Goal: Information Seeking & Learning: Learn about a topic

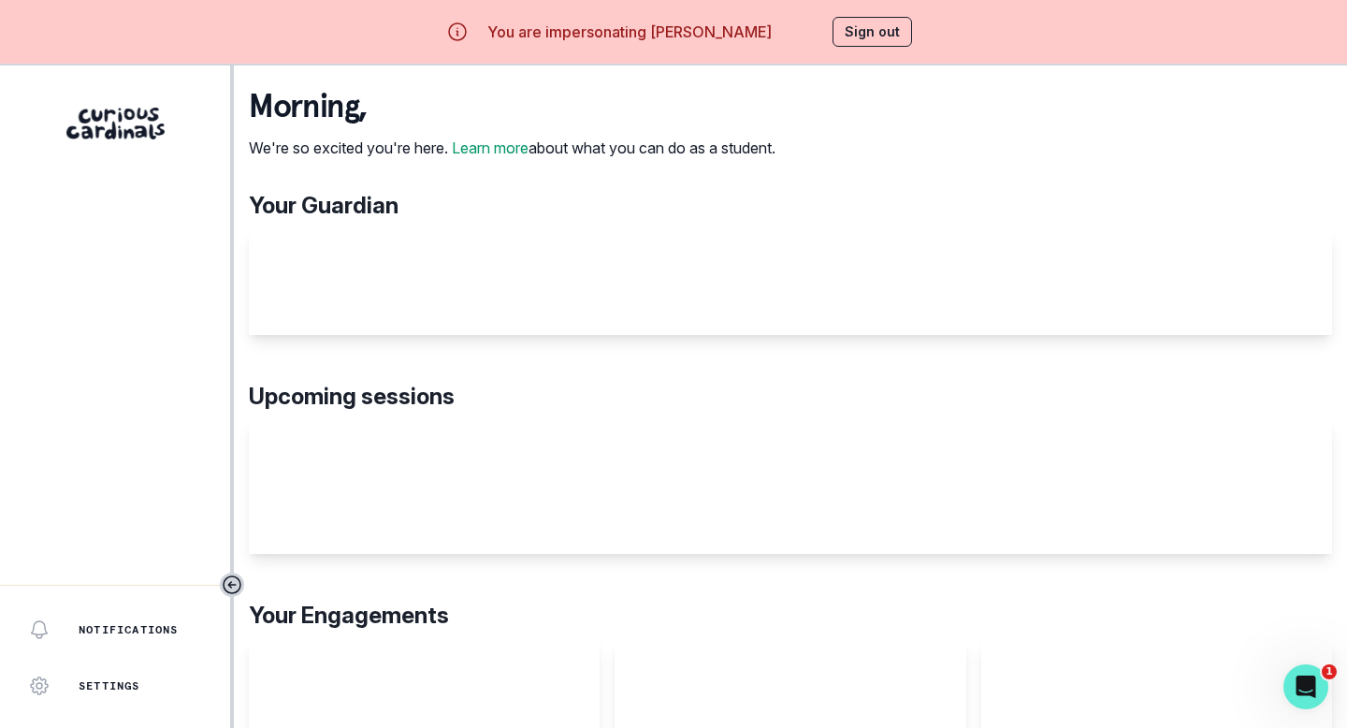
click at [492, 335] on div "Placeholder Name" at bounding box center [790, 282] width 1083 height 105
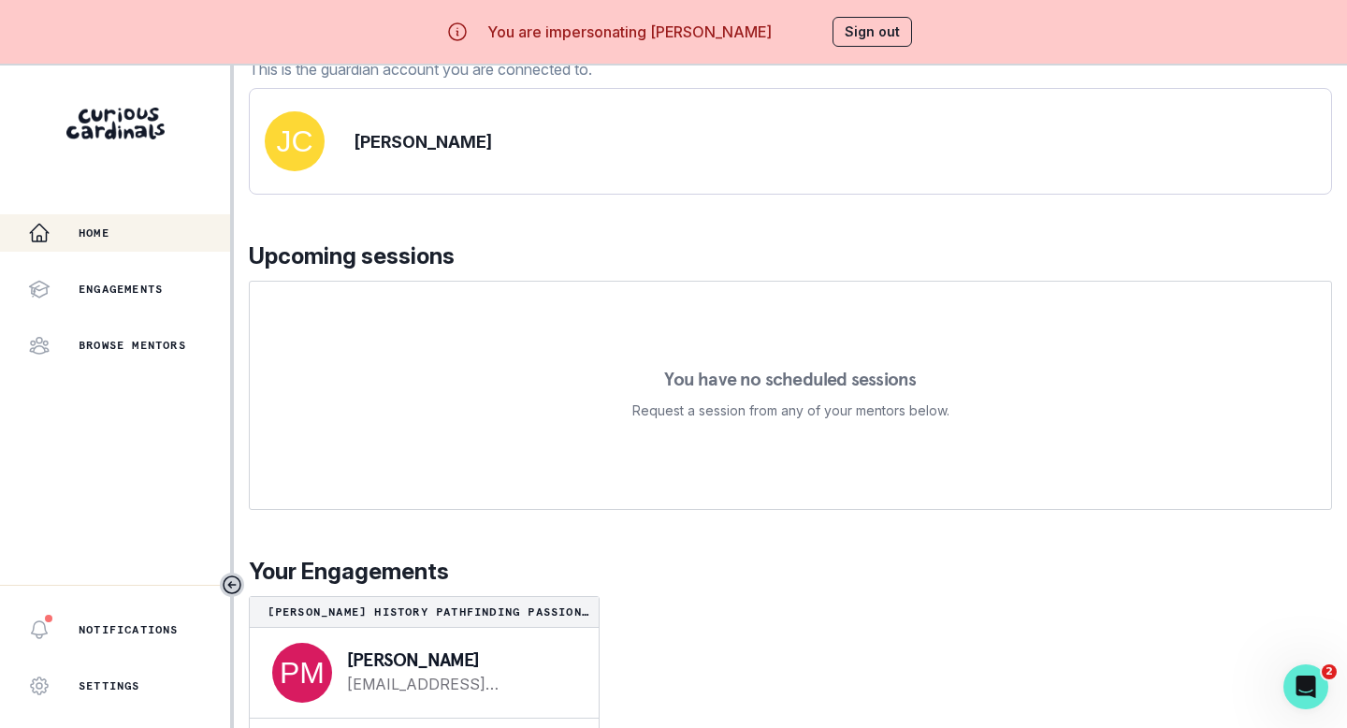
scroll to position [65, 0]
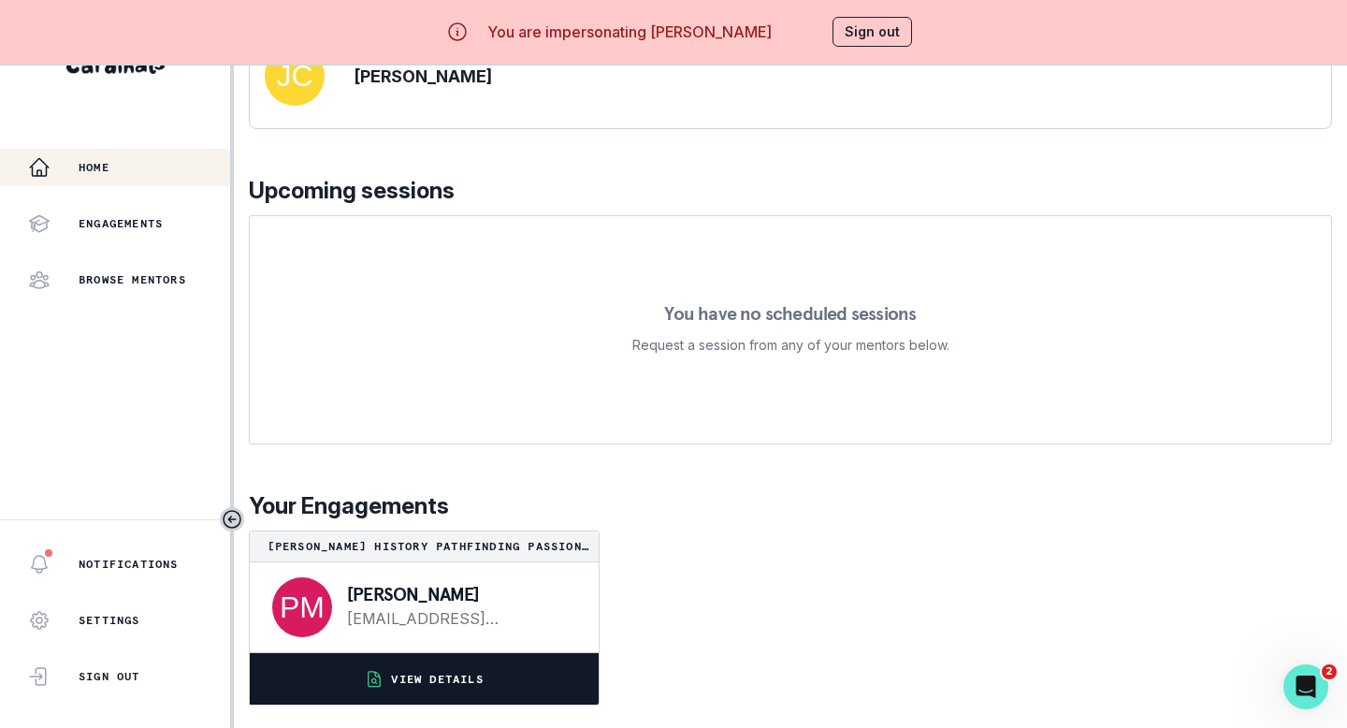
click at [434, 672] on p "VIEW DETAILS" at bounding box center [437, 679] width 92 height 15
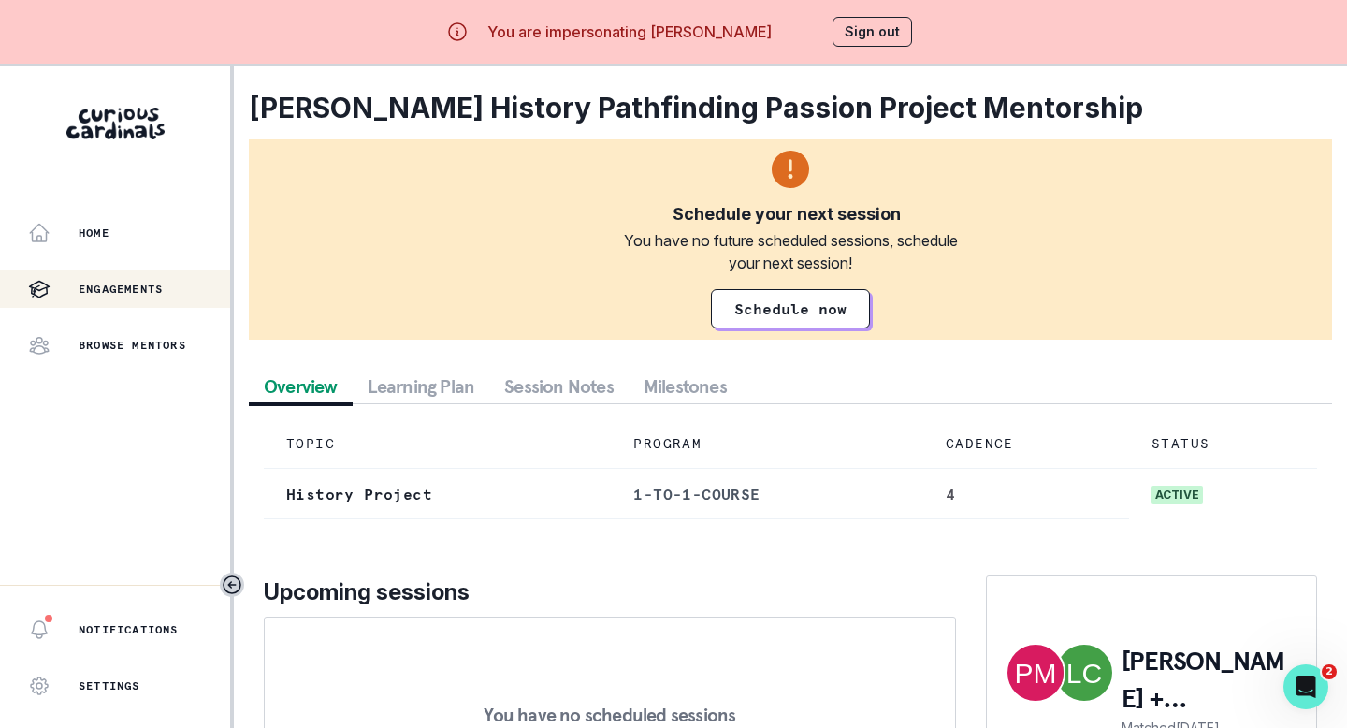
scroll to position [159, 0]
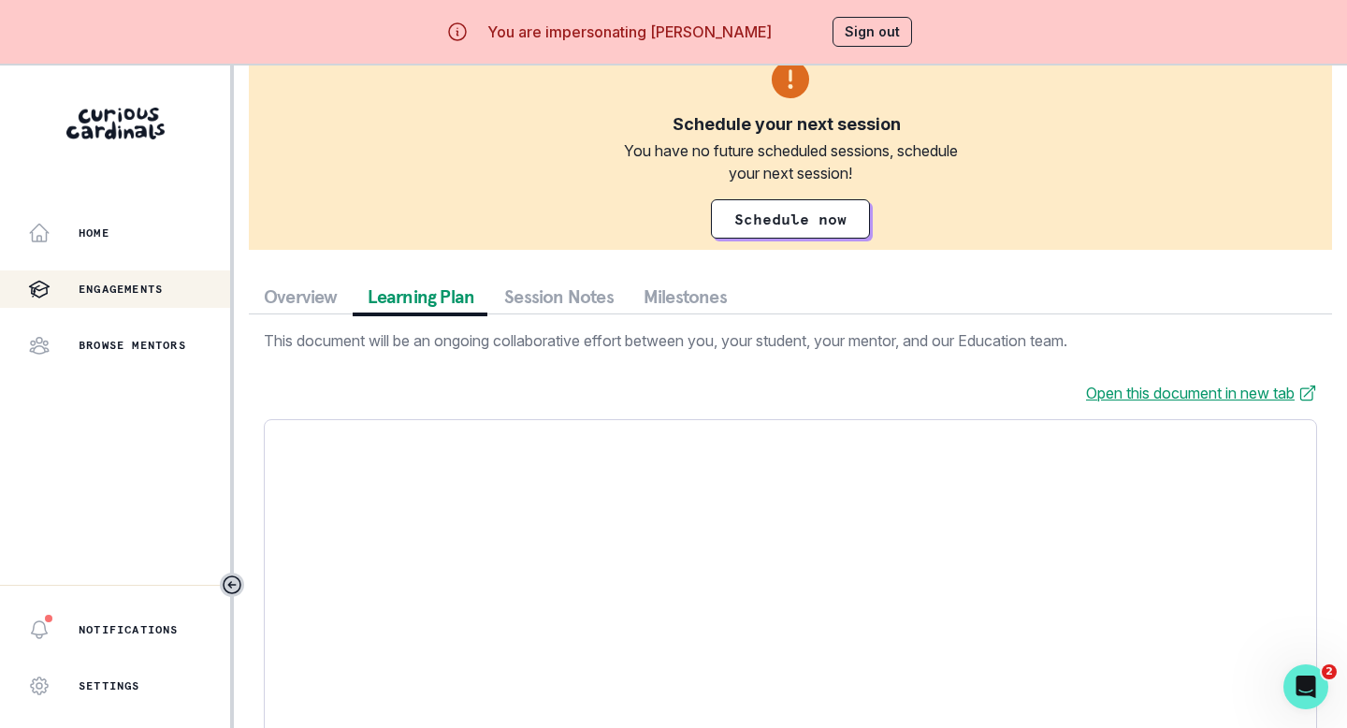
click at [406, 297] on button "Learning Plan" at bounding box center [422, 297] width 138 height 34
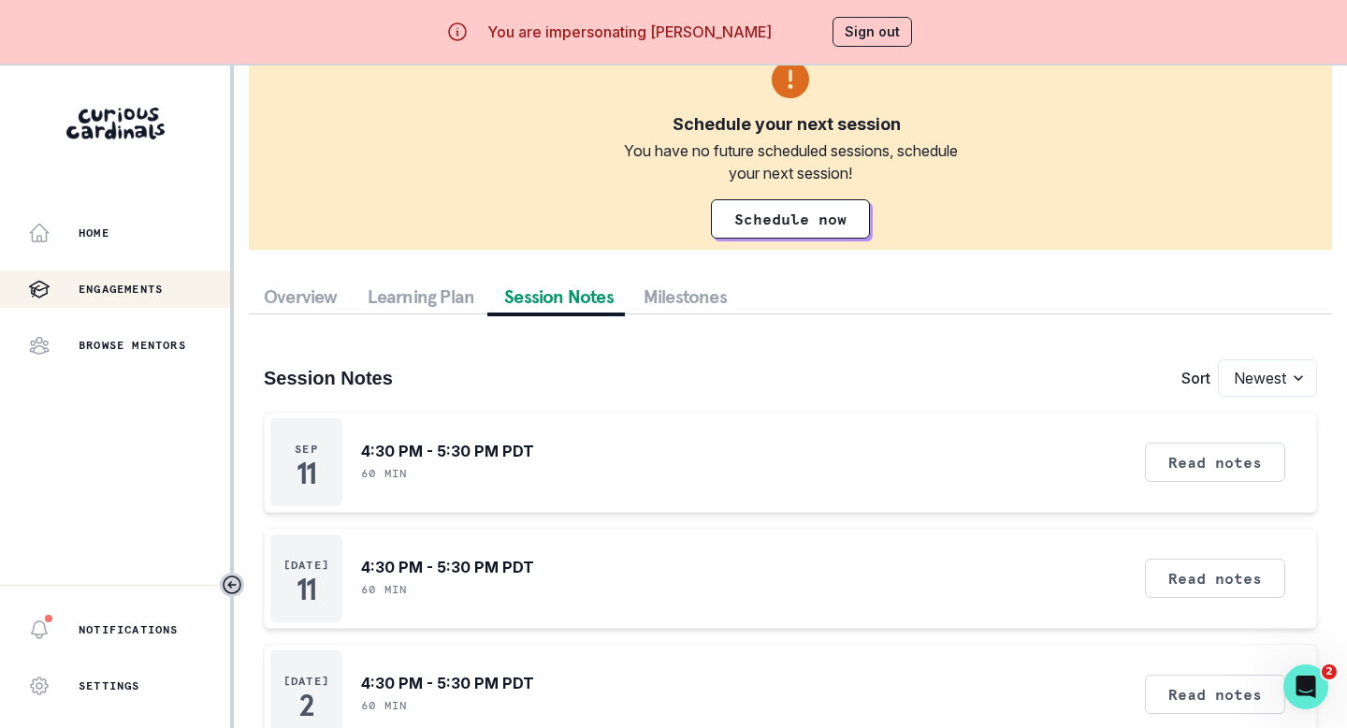
click at [517, 290] on button "Session Notes" at bounding box center [558, 297] width 139 height 34
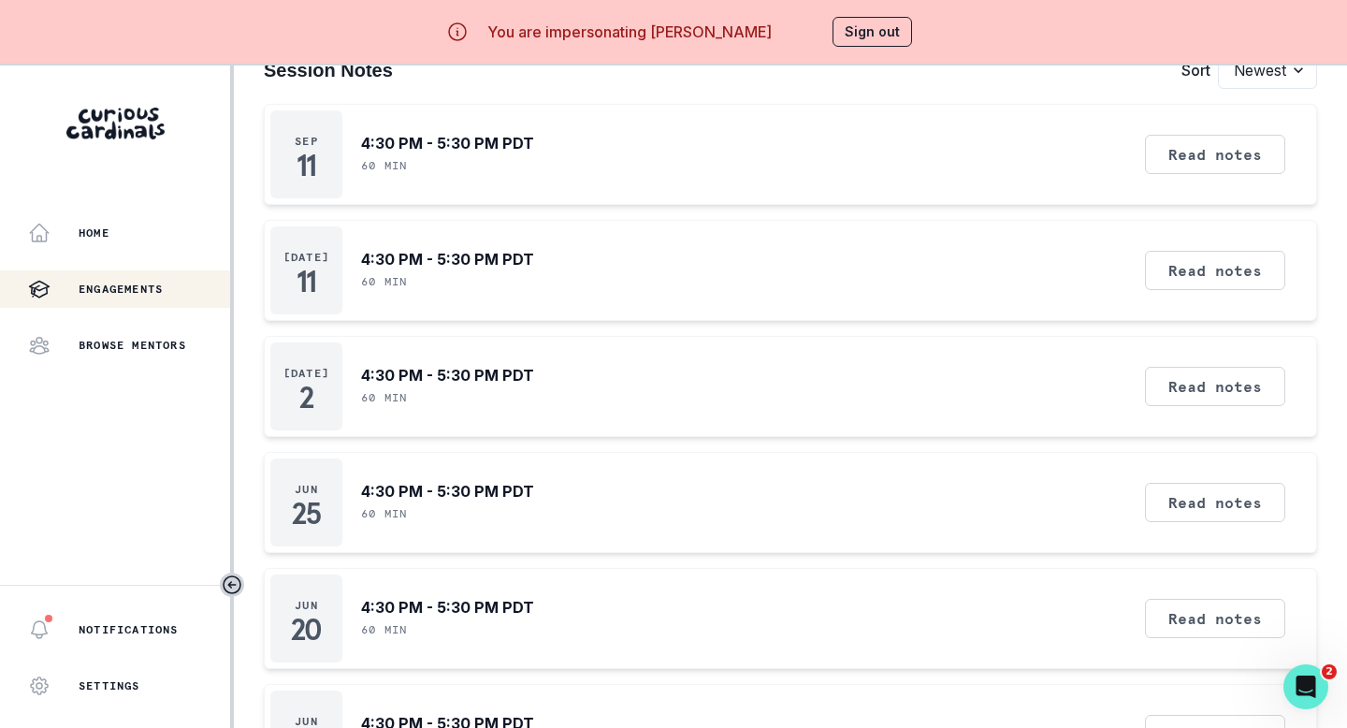
scroll to position [298, 0]
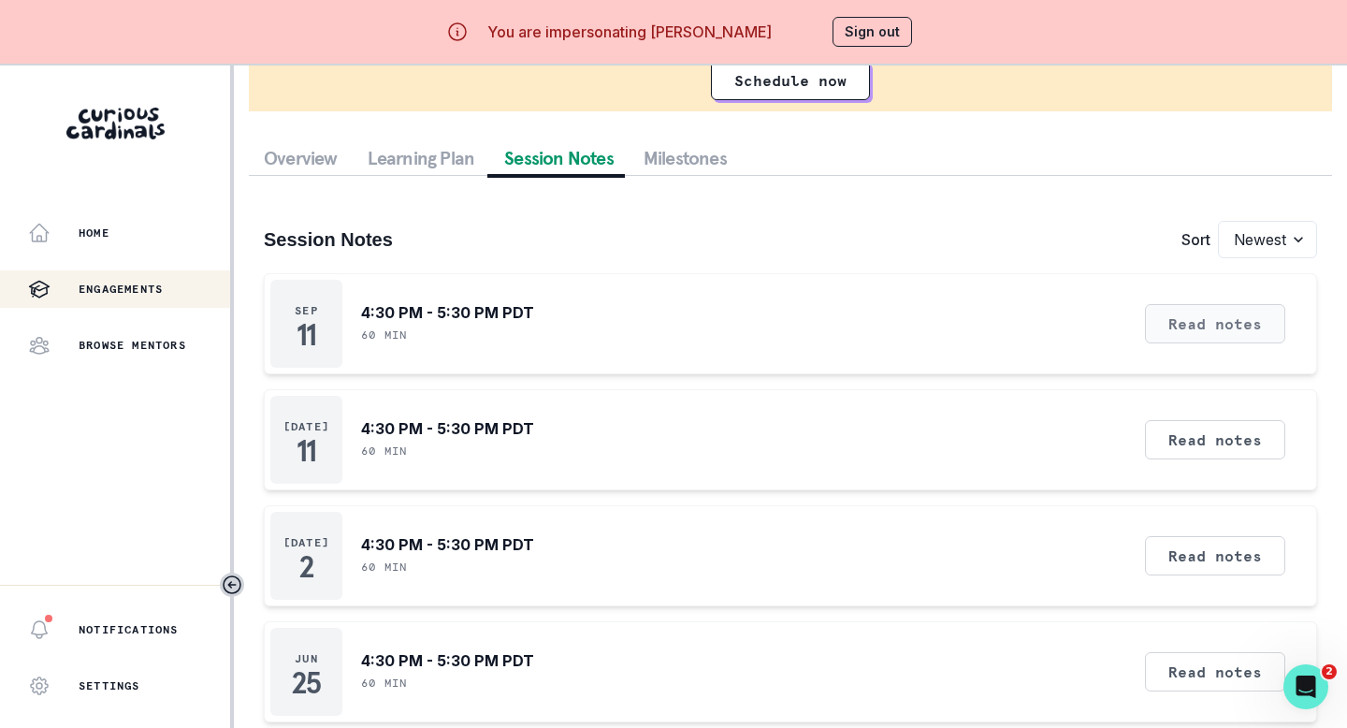
click at [1200, 325] on button "Read notes" at bounding box center [1215, 323] width 140 height 39
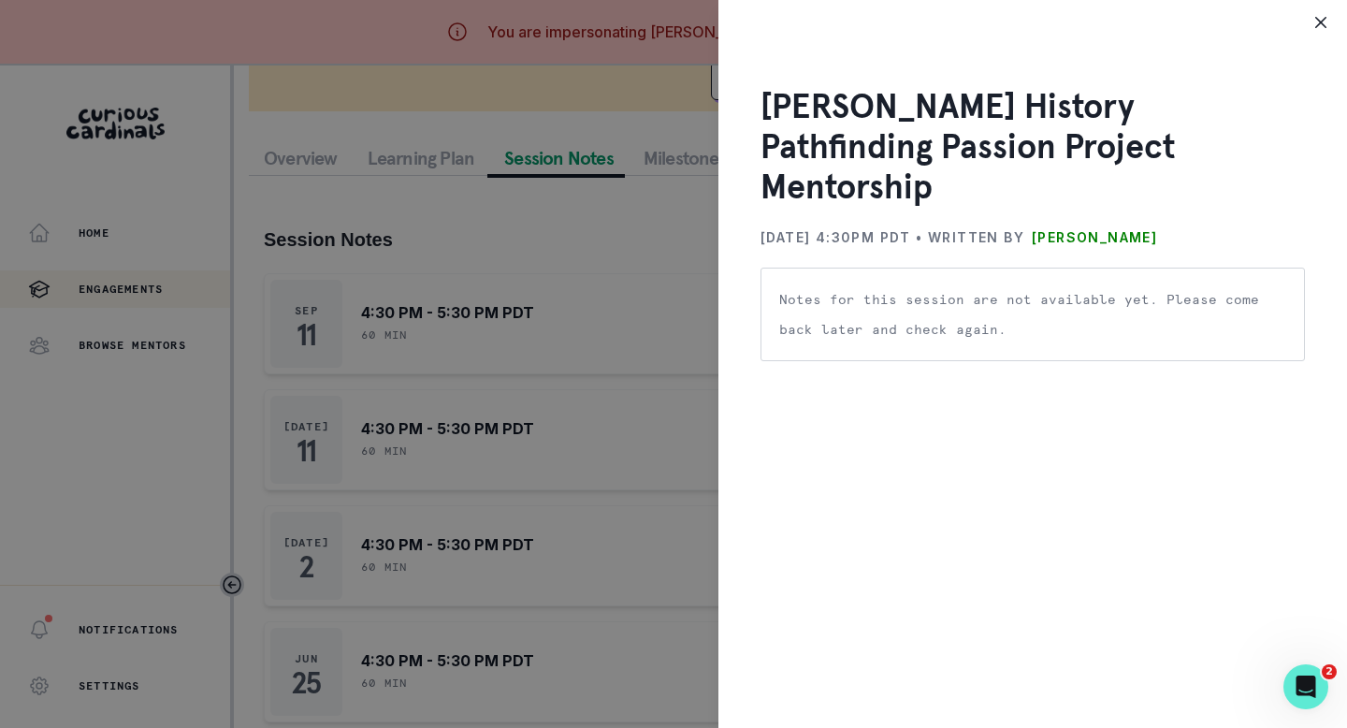
click at [951, 284] on p "Notes for this session are not available yet. Please come back later and check …" at bounding box center [1032, 314] width 507 height 60
click at [1130, 223] on p "[PERSON_NAME]" at bounding box center [1094, 238] width 125 height 30
click at [614, 275] on div "[PERSON_NAME] History Pathfinding Passion Project Mentorship [DATE] 4:30PM PDT …" at bounding box center [673, 364] width 1347 height 728
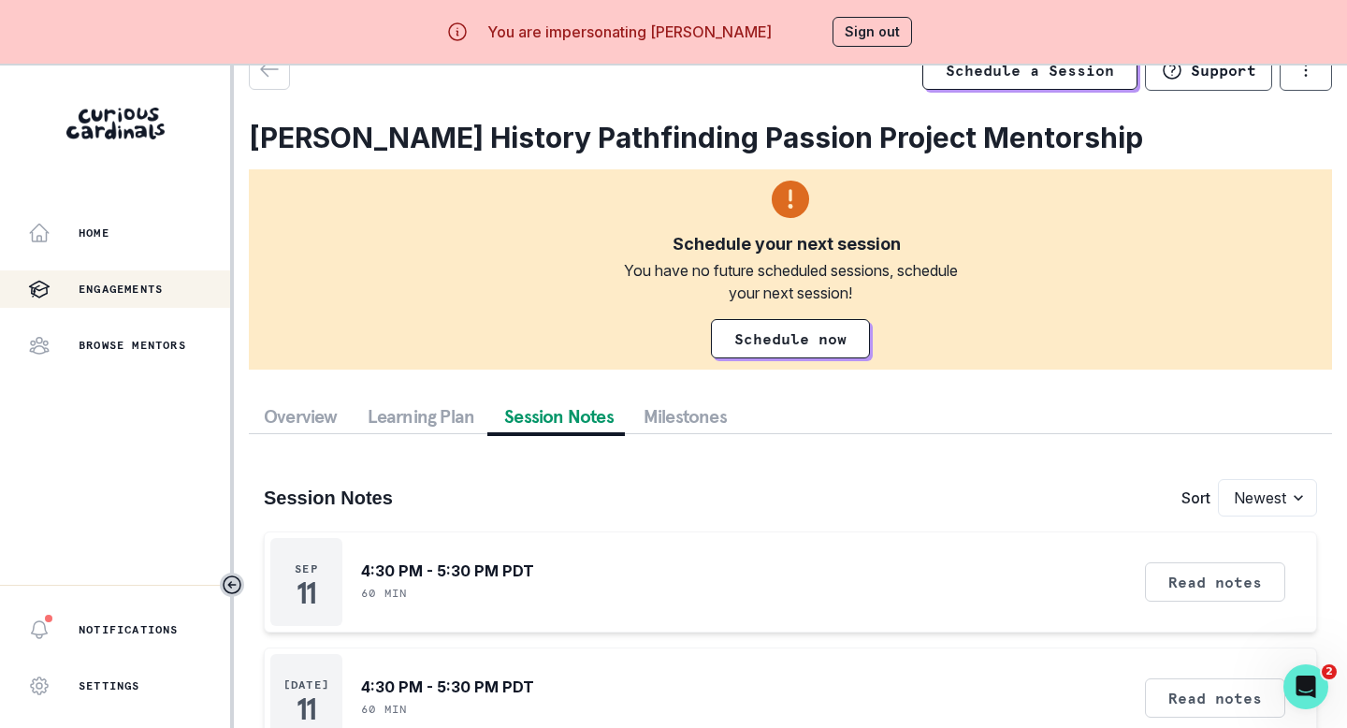
scroll to position [36, 0]
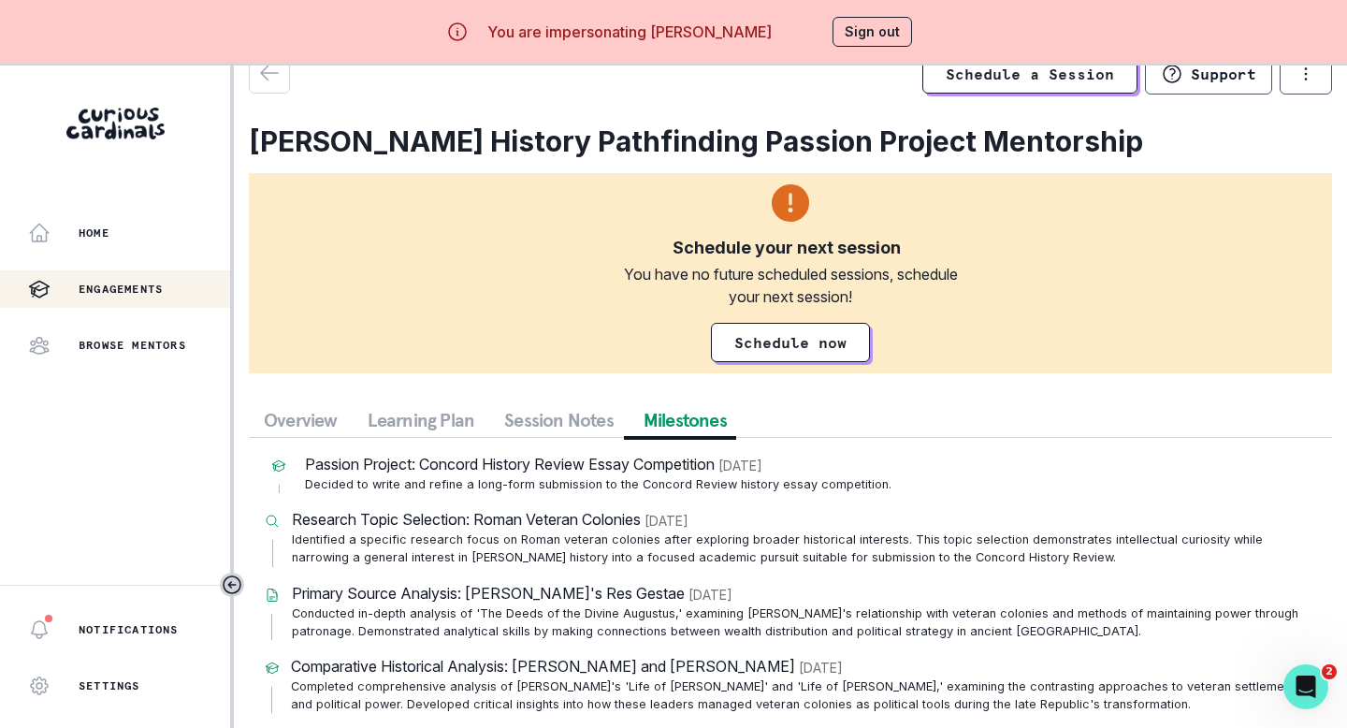
click at [668, 424] on button "Milestones" at bounding box center [685, 420] width 113 height 34
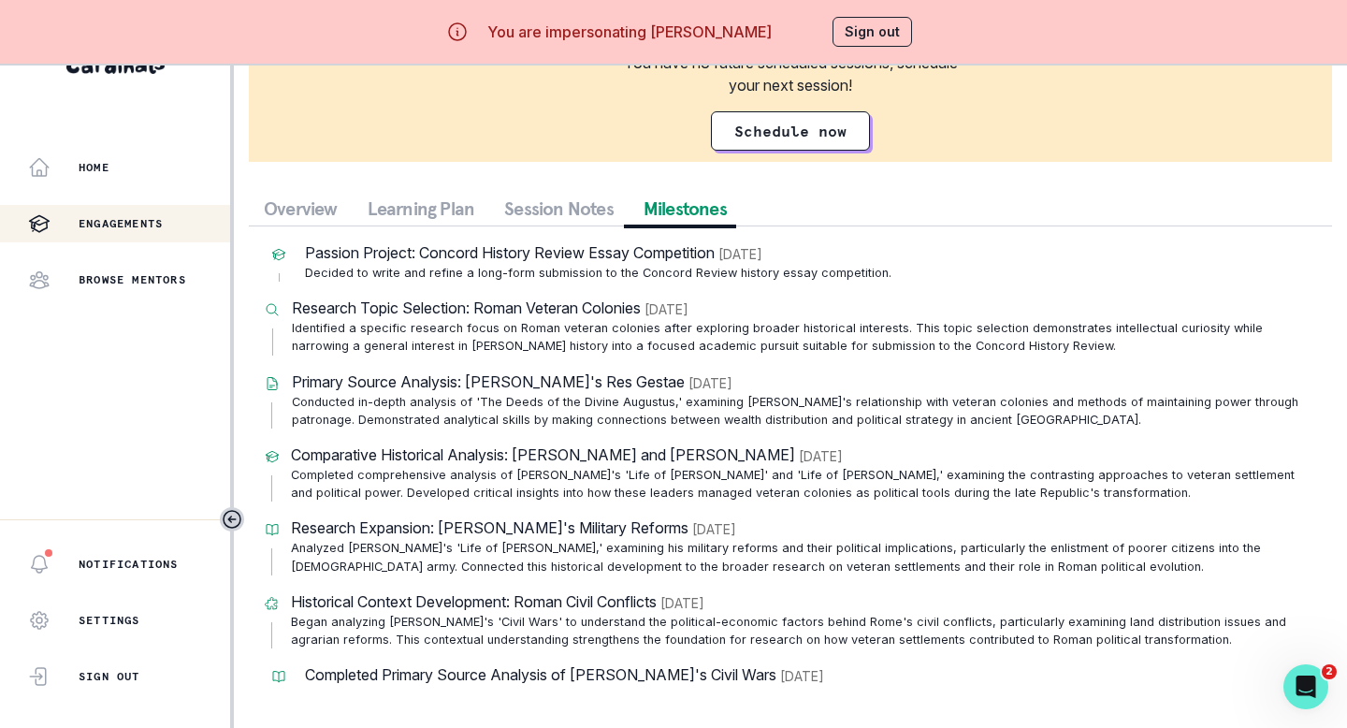
scroll to position [0, 0]
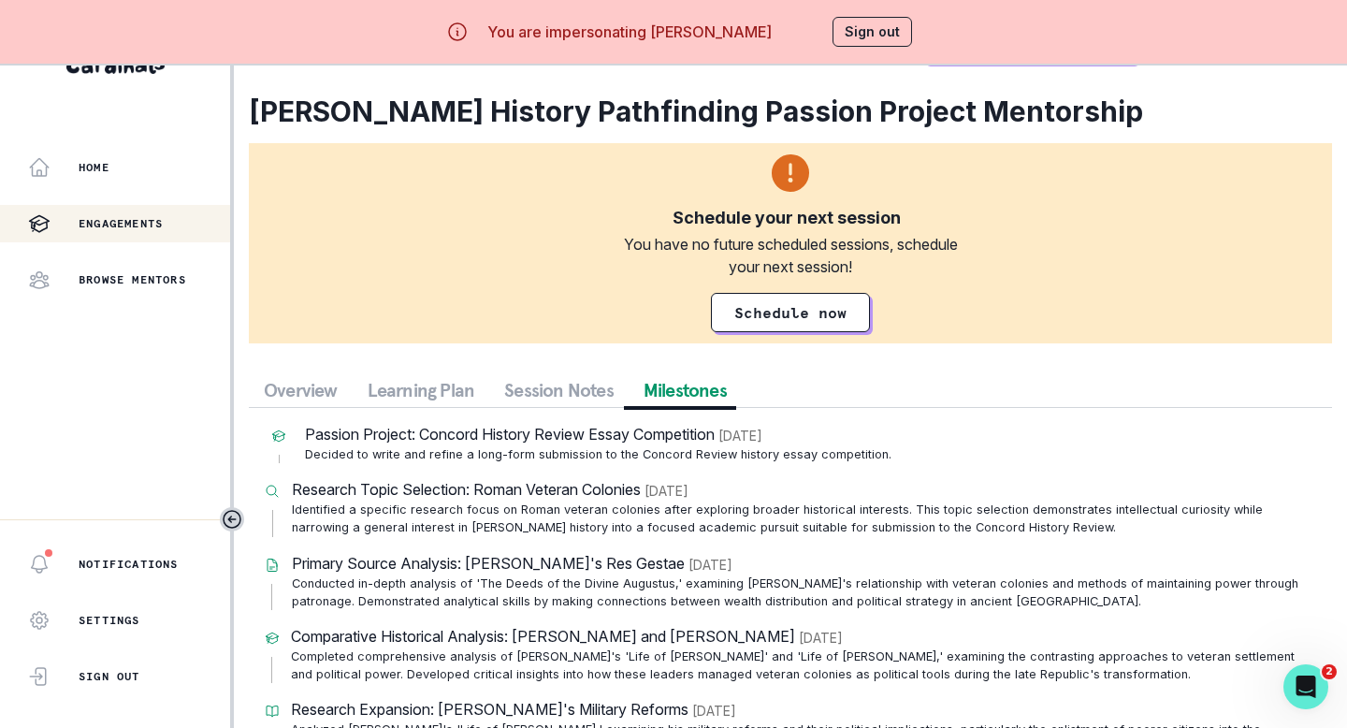
click at [897, 38] on button "Sign out" at bounding box center [873, 32] width 80 height 30
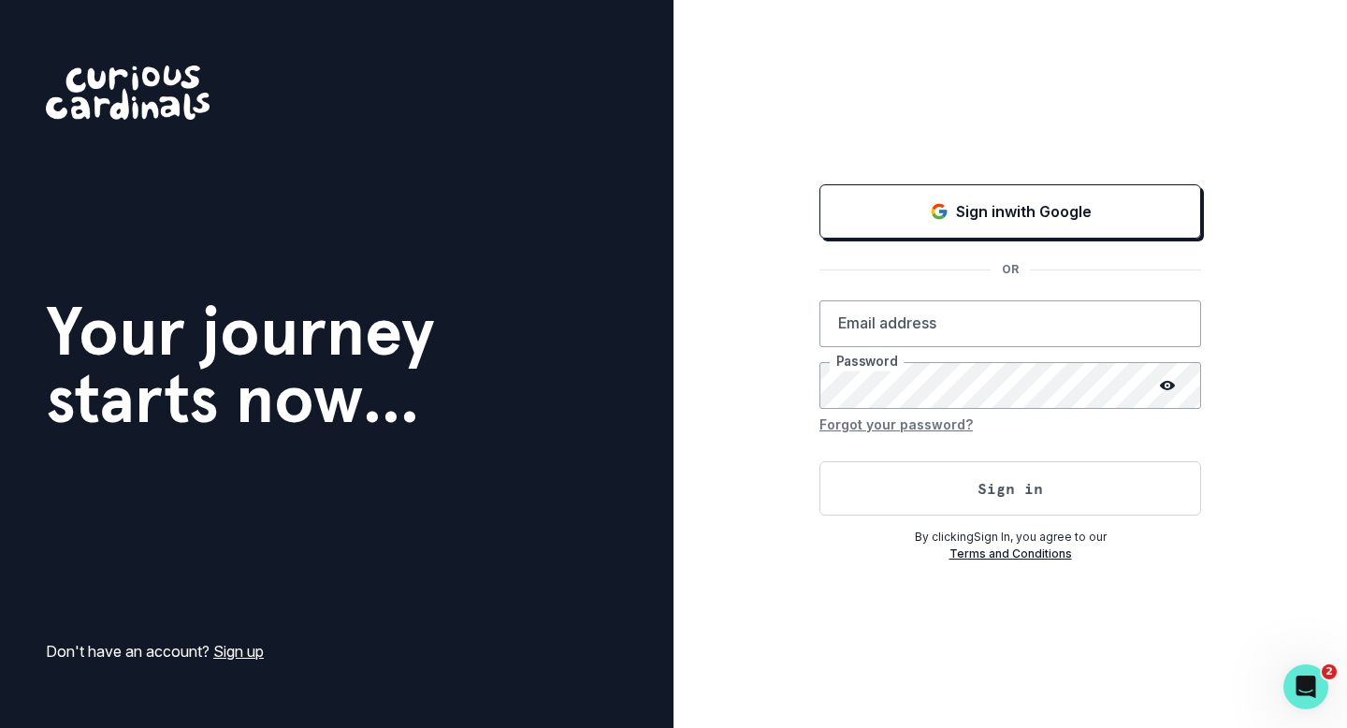
click at [974, 255] on div "Sign in with Google OR Email address Password Forgot your password? Sign in By …" at bounding box center [1011, 372] width 382 height 382
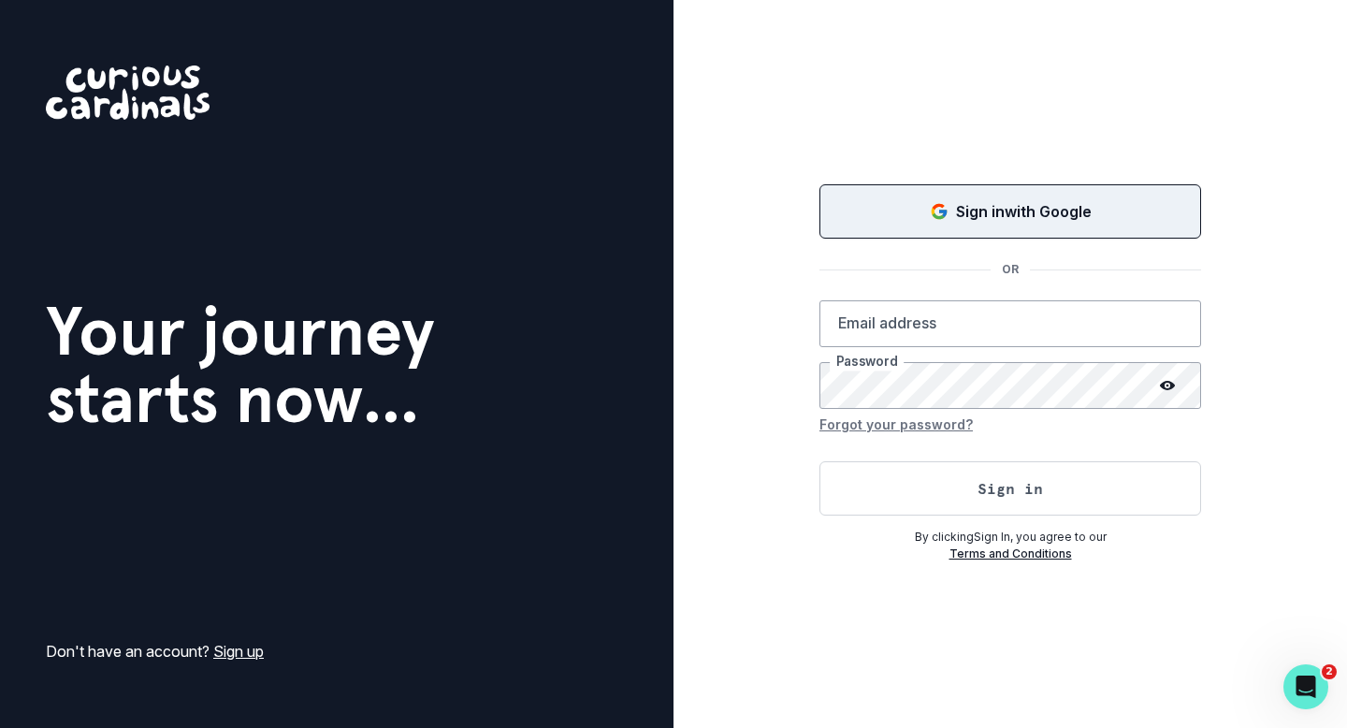
click at [970, 216] on p "Sign in with Google" at bounding box center [1024, 211] width 136 height 22
